Goal: Task Accomplishment & Management: Manage account settings

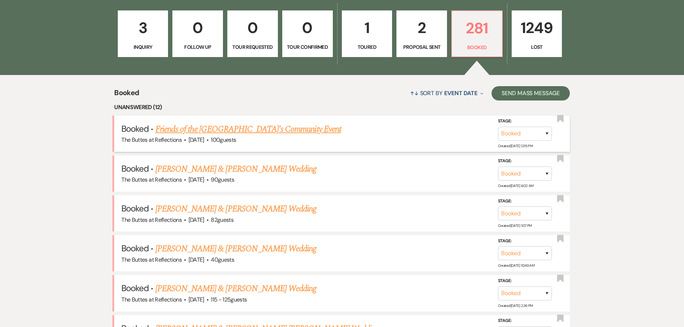
scroll to position [215, 0]
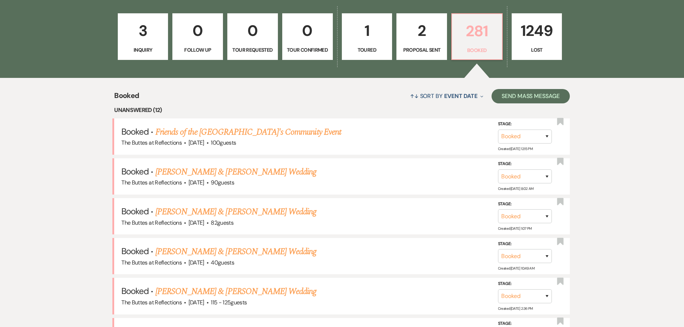
click at [476, 41] on p "281" at bounding box center [476, 31] width 41 height 24
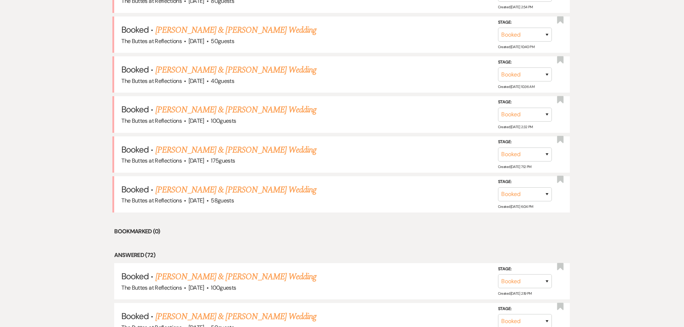
scroll to position [610, 0]
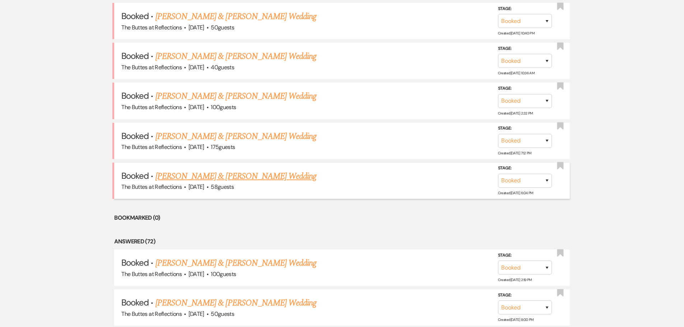
click at [197, 174] on link "[PERSON_NAME] & [PERSON_NAME] Wedding" at bounding box center [235, 176] width 161 height 13
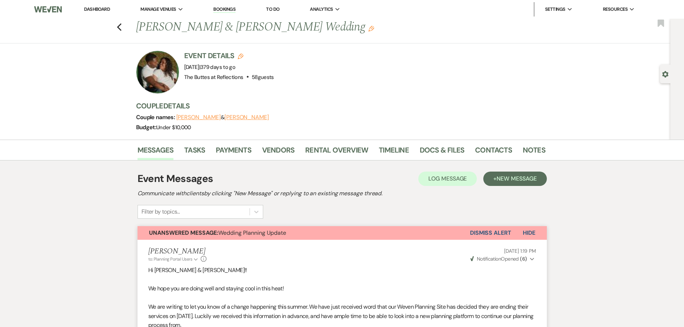
click at [102, 9] on link "Dashboard" at bounding box center [97, 9] width 26 height 6
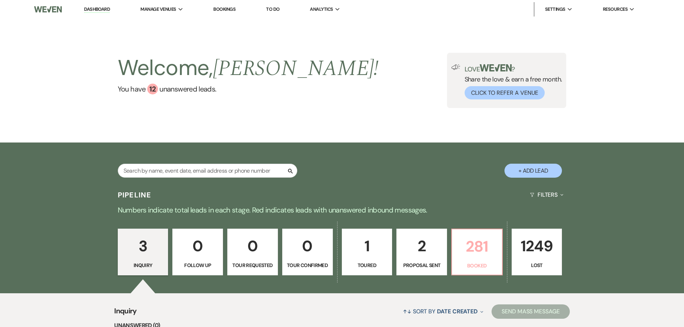
click at [472, 248] on p "281" at bounding box center [476, 246] width 41 height 24
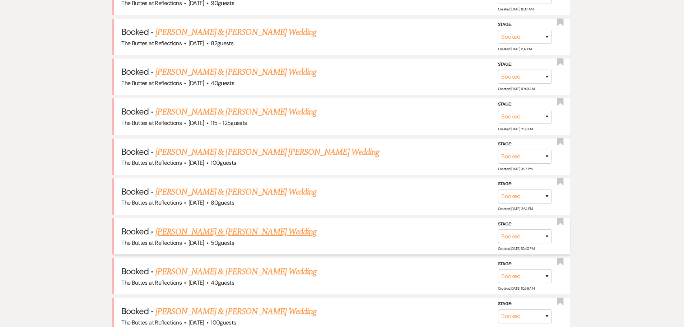
scroll to position [431, 0]
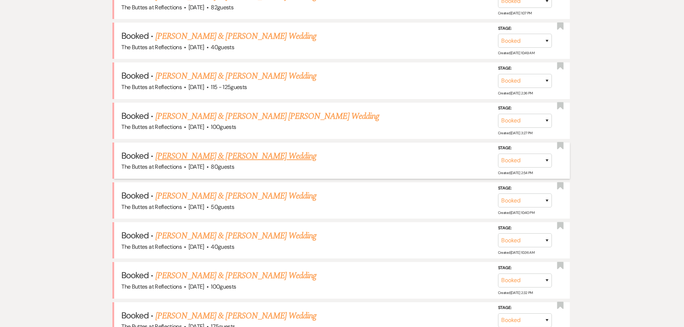
click at [210, 158] on link "[PERSON_NAME] & [PERSON_NAME] Wedding" at bounding box center [235, 156] width 161 height 13
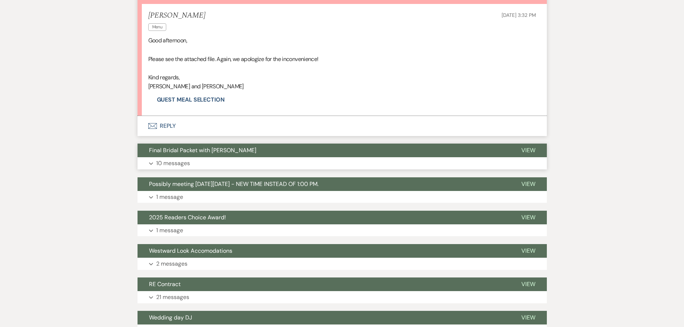
scroll to position [215, 0]
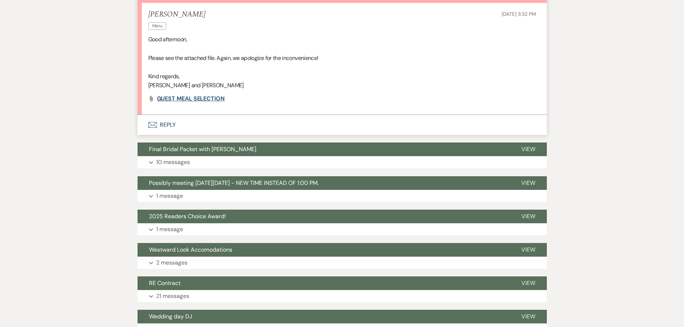
click at [182, 98] on span "GUEST MEAL SELECTION" at bounding box center [191, 99] width 68 height 8
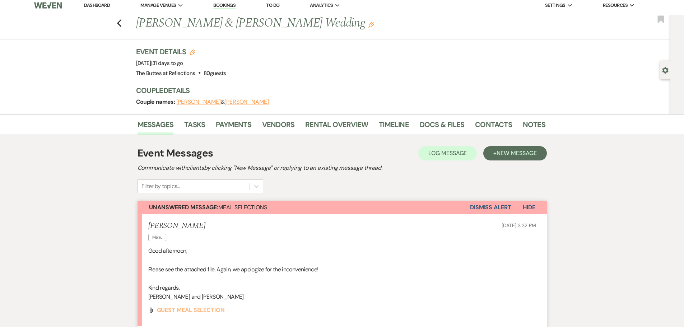
scroll to position [0, 0]
